Goal: Information Seeking & Learning: Find contact information

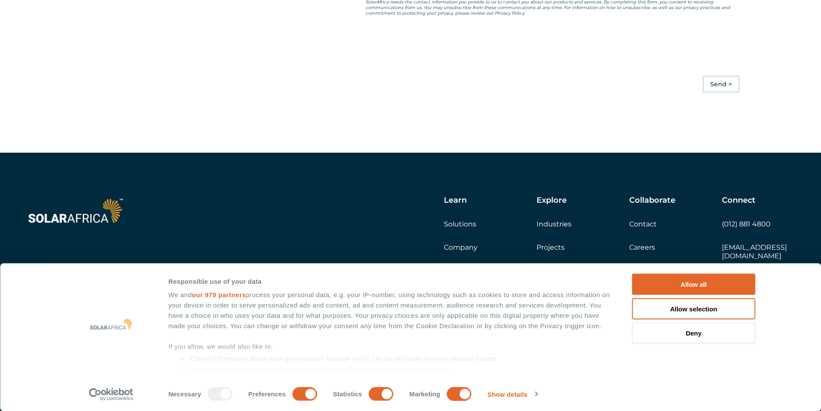
scroll to position [2416, 0]
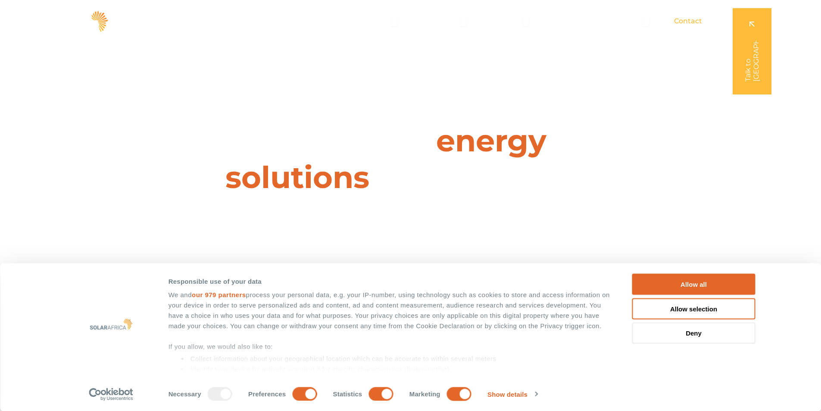
click at [690, 20] on span "Contact" at bounding box center [688, 21] width 28 height 10
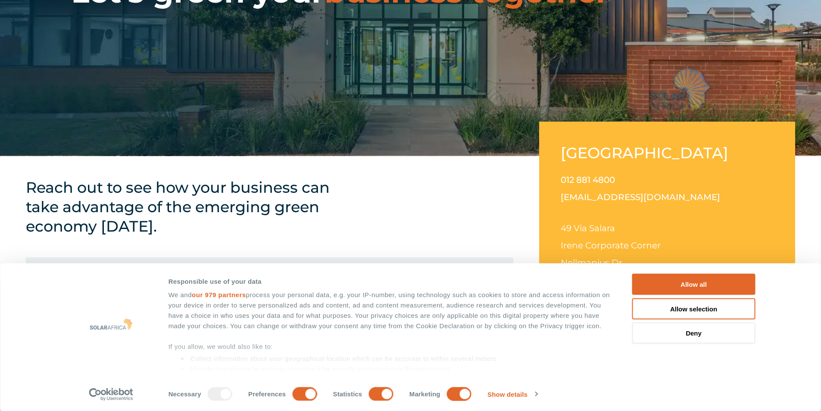
scroll to position [302, 0]
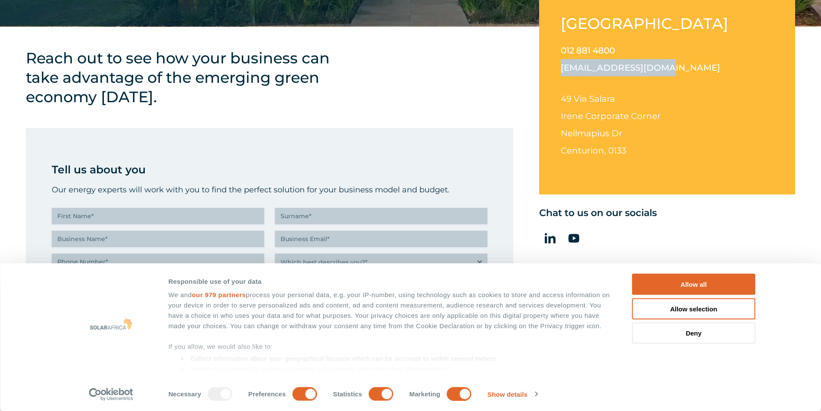
drag, startPoint x: 655, startPoint y: 68, endPoint x: 557, endPoint y: 67, distance: 98.3
click at [557, 67] on div "South Africa 012 881 4800 info@solarafrica.com 49 Via Salara Irene Corporate Co…" at bounding box center [667, 93] width 256 height 202
copy link "[EMAIL_ADDRESS][DOMAIN_NAME]"
